Goal: Task Accomplishment & Management: Manage account settings

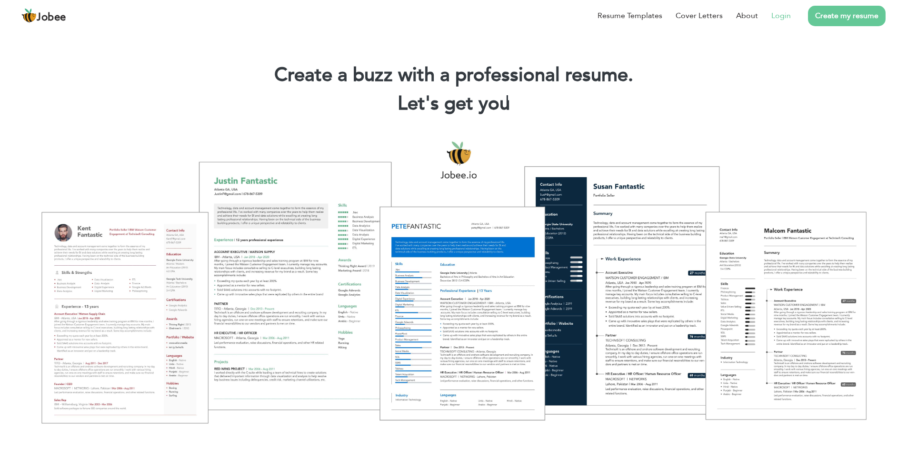
click at [787, 16] on link "Login" at bounding box center [781, 15] width 20 height 11
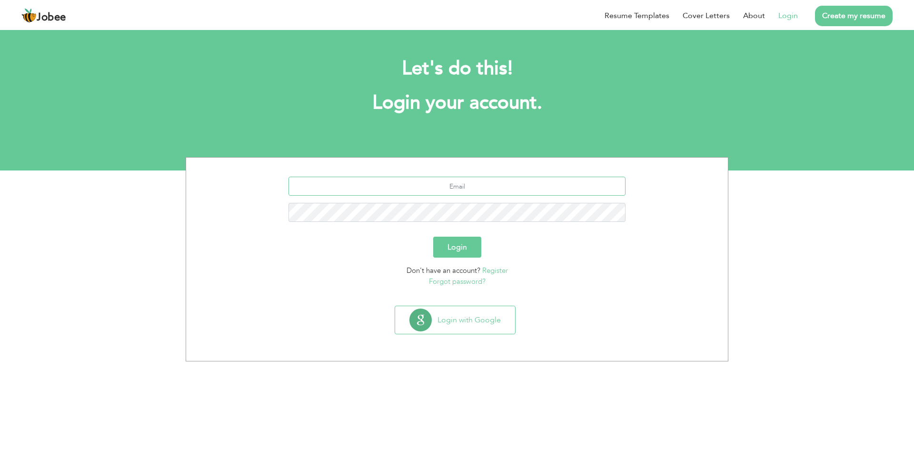
click at [482, 191] on input "text" at bounding box center [458, 186] width 338 height 19
click at [573, 233] on form "Login Don't have an account? Register Forgot password?" at bounding box center [457, 232] width 528 height 110
click at [831, 219] on div "Login Don't have an account? Register Forgot password? Login with Google" at bounding box center [457, 259] width 914 height 204
